Goal: Task Accomplishment & Management: Manage account settings

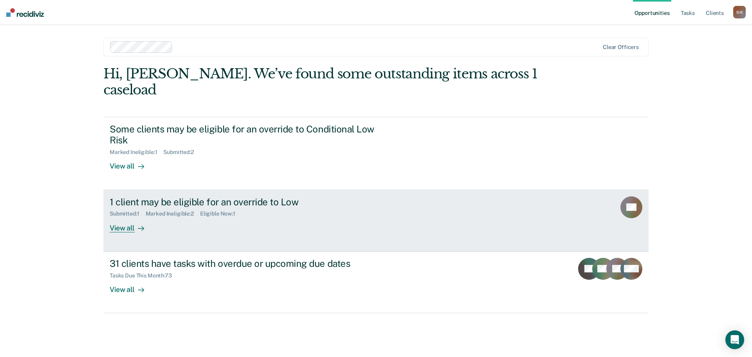
click at [132, 217] on div "View all" at bounding box center [132, 224] width 44 height 15
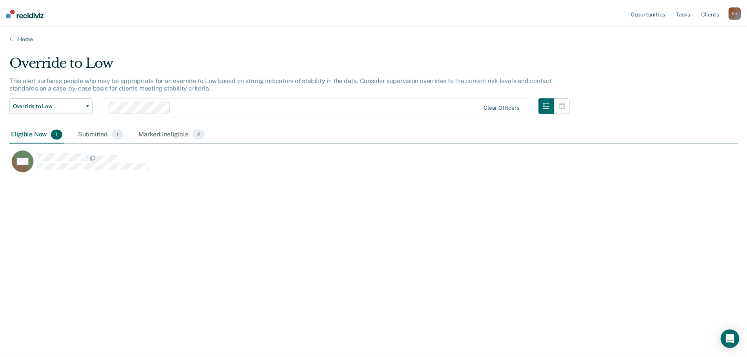
scroll to position [238, 728]
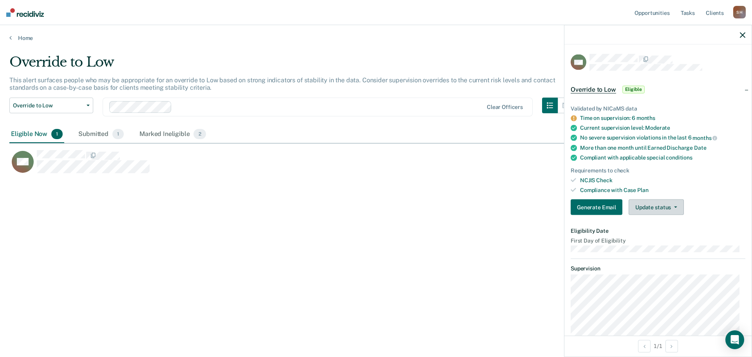
click at [664, 209] on button "Update status" at bounding box center [656, 207] width 55 height 16
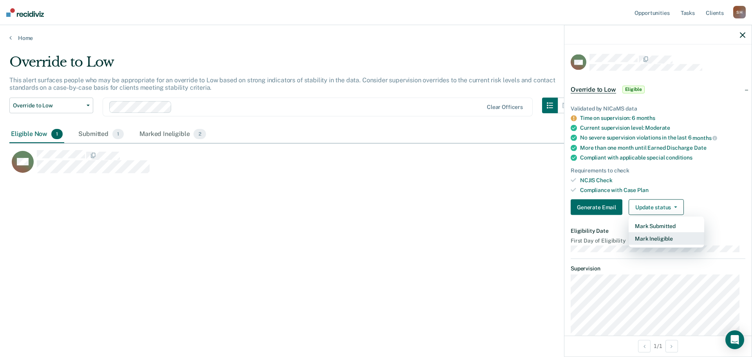
click at [671, 242] on button "Mark Ineligible" at bounding box center [667, 238] width 76 height 13
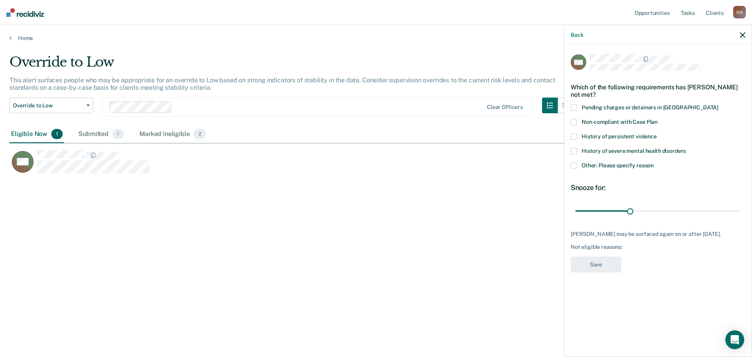
click at [576, 122] on span at bounding box center [574, 122] width 6 height 6
click at [658, 119] on input "Non-compliant with Case Plan" at bounding box center [658, 119] width 0 height 0
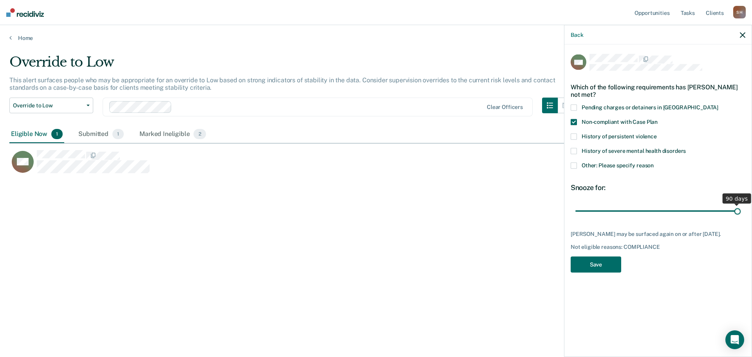
drag, startPoint x: 632, startPoint y: 212, endPoint x: 775, endPoint y: 210, distance: 142.6
type input "90"
click at [741, 210] on input "range" at bounding box center [658, 211] width 165 height 14
click at [603, 268] on button "Save" at bounding box center [596, 264] width 51 height 16
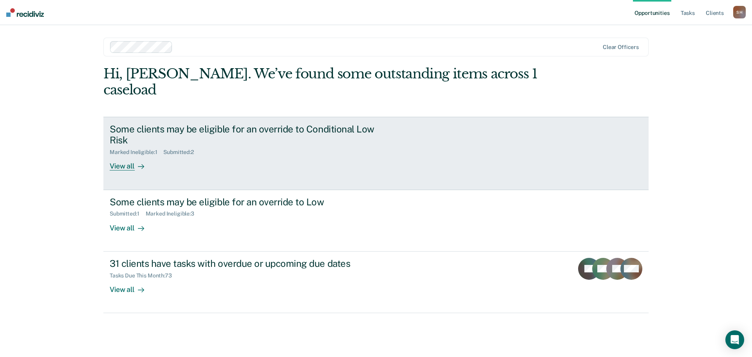
click at [123, 156] on link "Some clients may be eligible for an override to Conditional Low Risk Marked Ine…" at bounding box center [375, 153] width 545 height 73
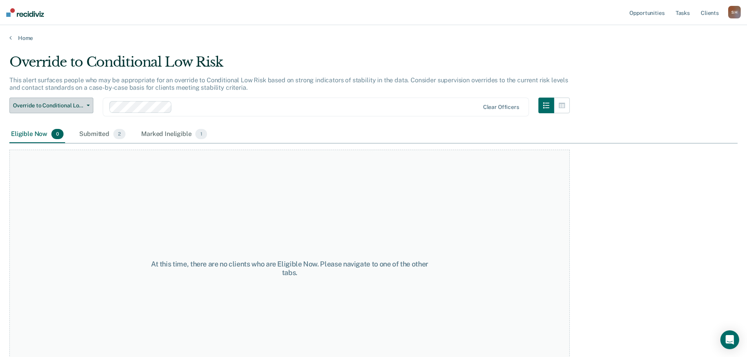
click at [92, 107] on button "Override to Conditional Low Risk" at bounding box center [51, 106] width 84 height 16
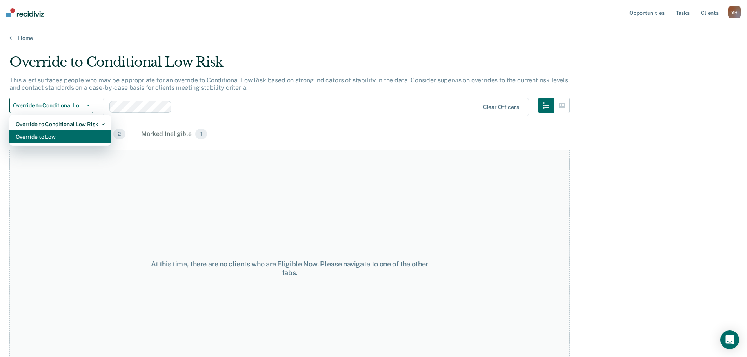
click at [80, 134] on div "Override to Low" at bounding box center [60, 136] width 89 height 13
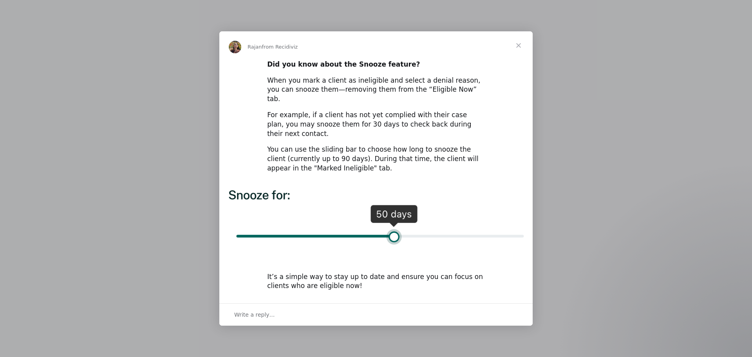
click at [518, 54] on span "Close" at bounding box center [519, 45] width 28 height 28
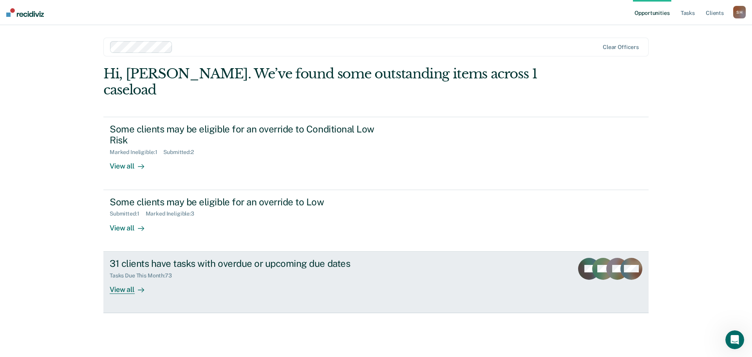
click at [130, 279] on div "View all" at bounding box center [132, 286] width 44 height 15
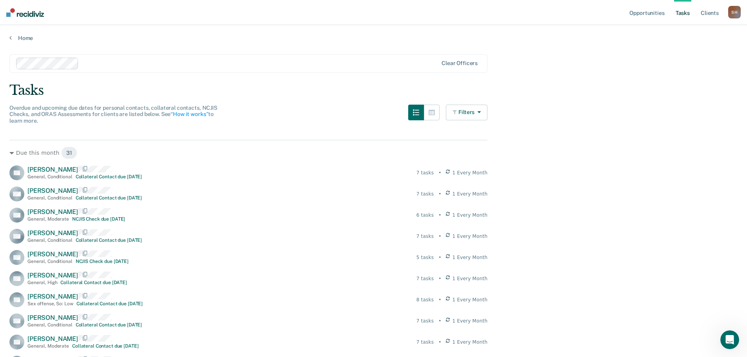
click at [475, 114] on button "Filters" at bounding box center [467, 113] width 42 height 16
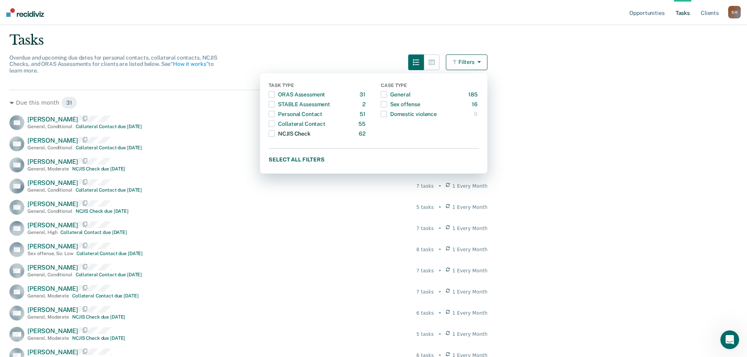
scroll to position [37, 0]
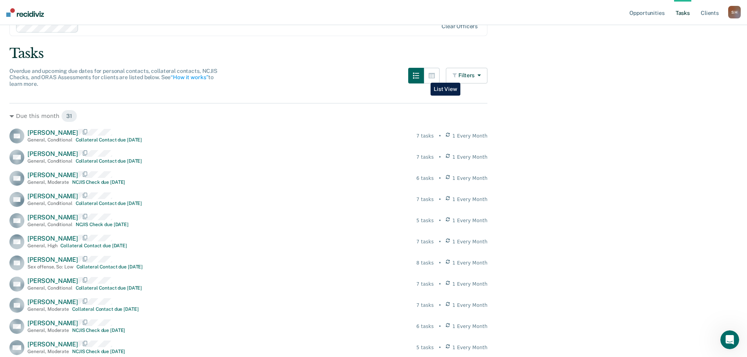
click at [424, 77] on button "button" at bounding box center [416, 76] width 16 height 16
click at [464, 75] on button "Filters" at bounding box center [467, 76] width 42 height 16
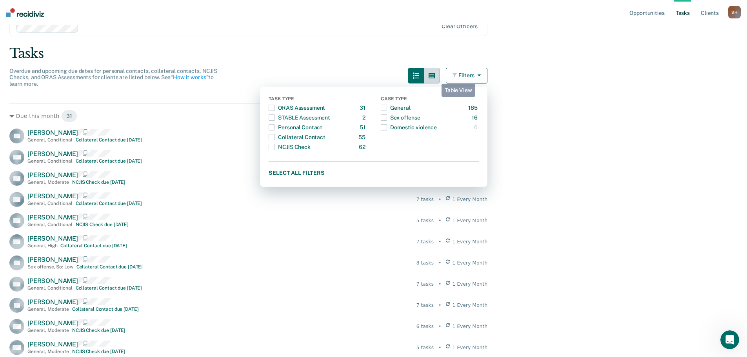
click at [435, 78] on icon "button" at bounding box center [431, 75] width 6 height 5
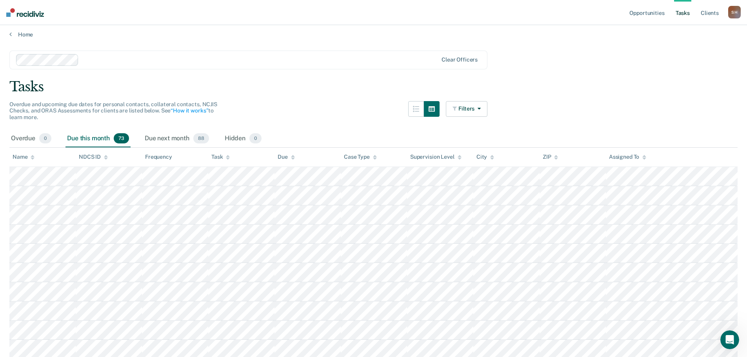
scroll to position [0, 0]
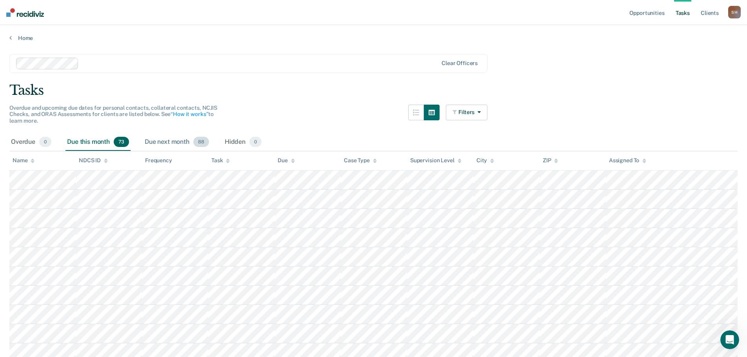
click at [184, 145] on div "Due next month 88" at bounding box center [176, 142] width 67 height 17
click at [235, 139] on div "Hidden 0" at bounding box center [243, 142] width 40 height 17
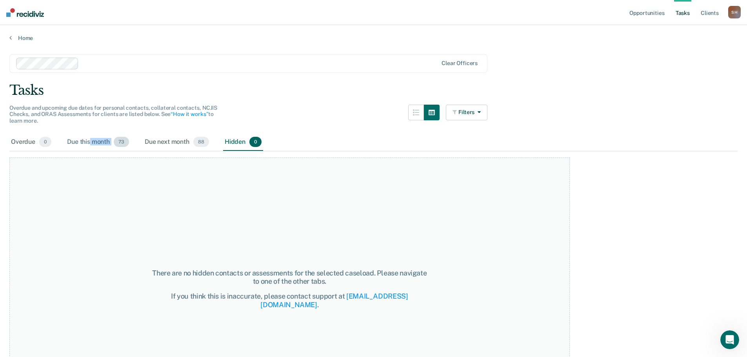
click at [90, 147] on div "Due this month 73" at bounding box center [97, 142] width 65 height 17
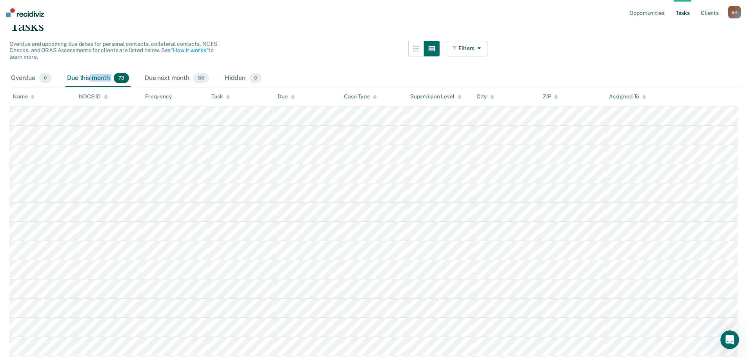
scroll to position [78, 0]
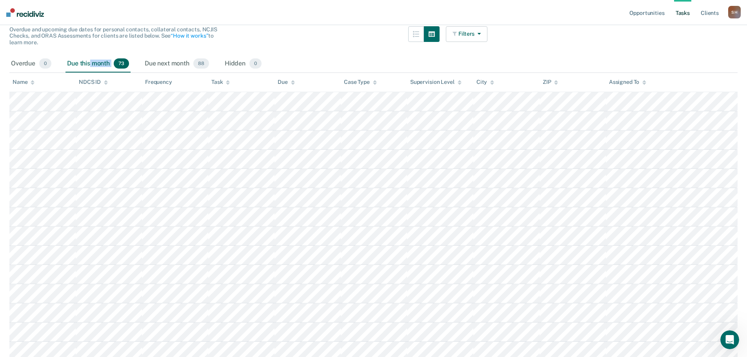
click at [485, 38] on button "Filters" at bounding box center [467, 34] width 42 height 16
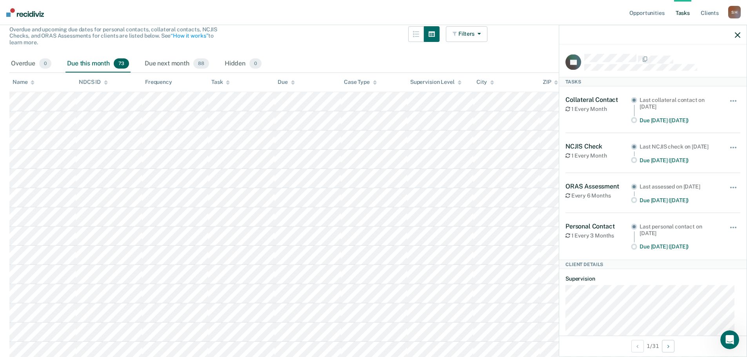
click at [522, 56] on div "Overdue 0 Due this month 73 Due next month 88 Hidden 0" at bounding box center [373, 63] width 728 height 17
click at [741, 34] on div at bounding box center [652, 35] width 187 height 20
click at [739, 35] on icon "button" at bounding box center [736, 34] width 5 height 5
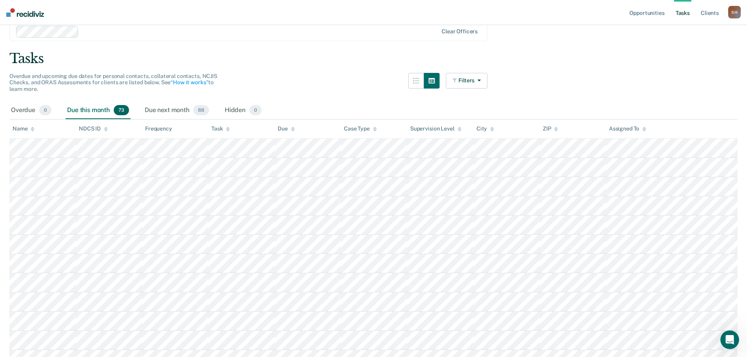
scroll to position [0, 0]
